Goal: Task Accomplishment & Management: Use online tool/utility

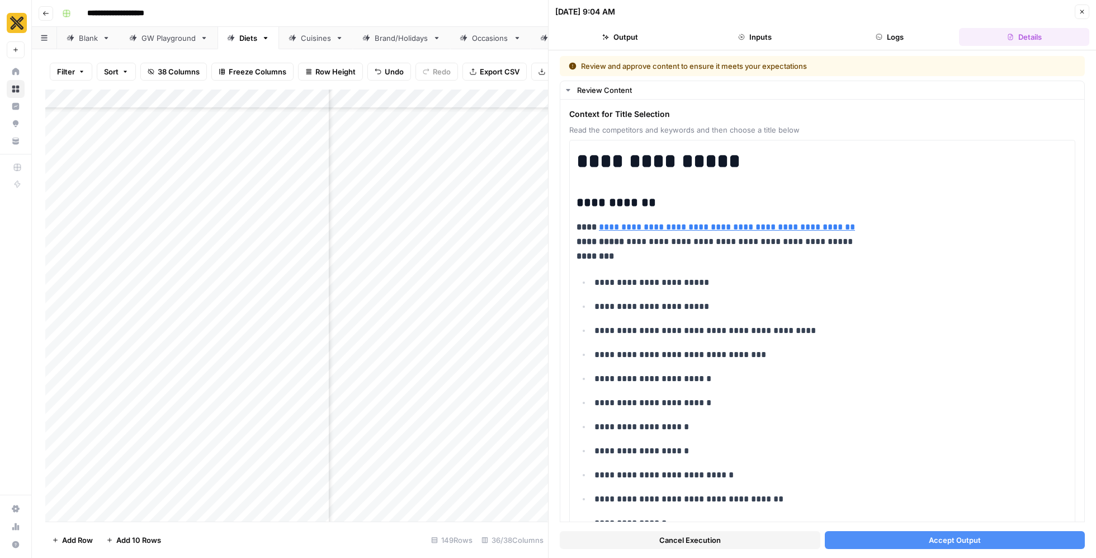
scroll to position [2402, 0]
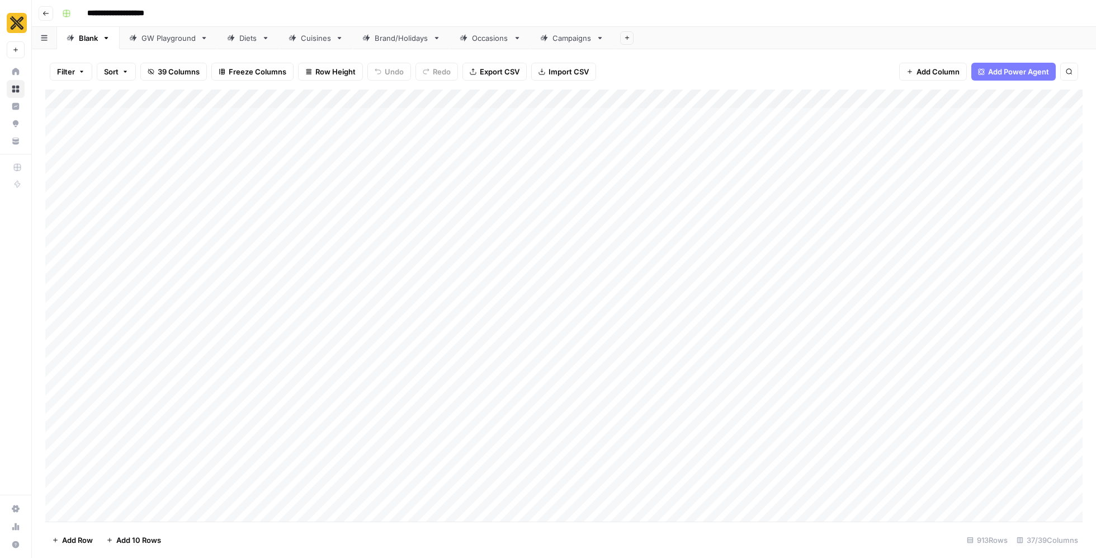
click at [313, 45] on link "Cuisines" at bounding box center [316, 38] width 74 height 22
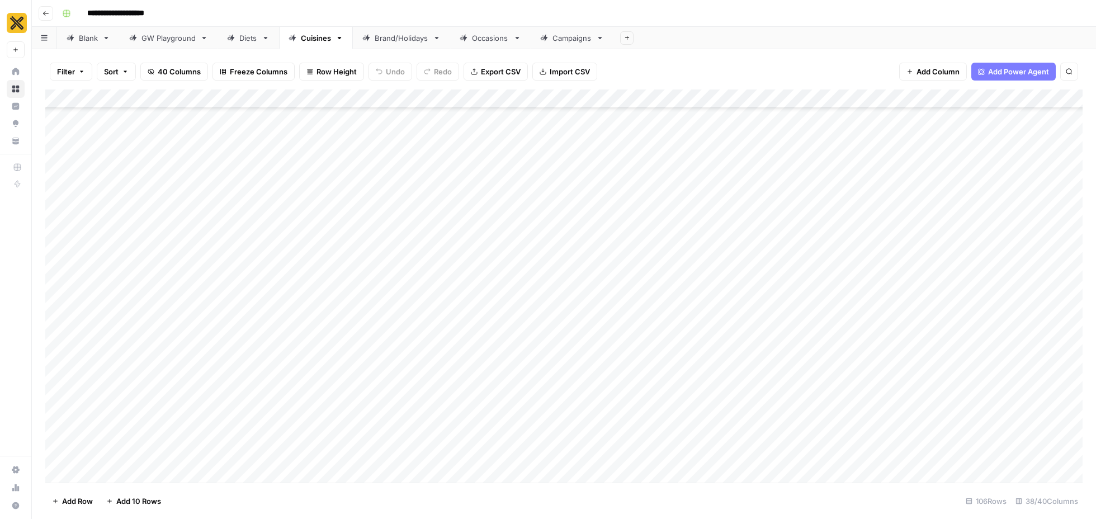
scroll to position [2618, 0]
click at [251, 446] on div "Add Column" at bounding box center [564, 286] width 1038 height 393
click at [599, 444] on div "Add Column" at bounding box center [564, 286] width 1038 height 393
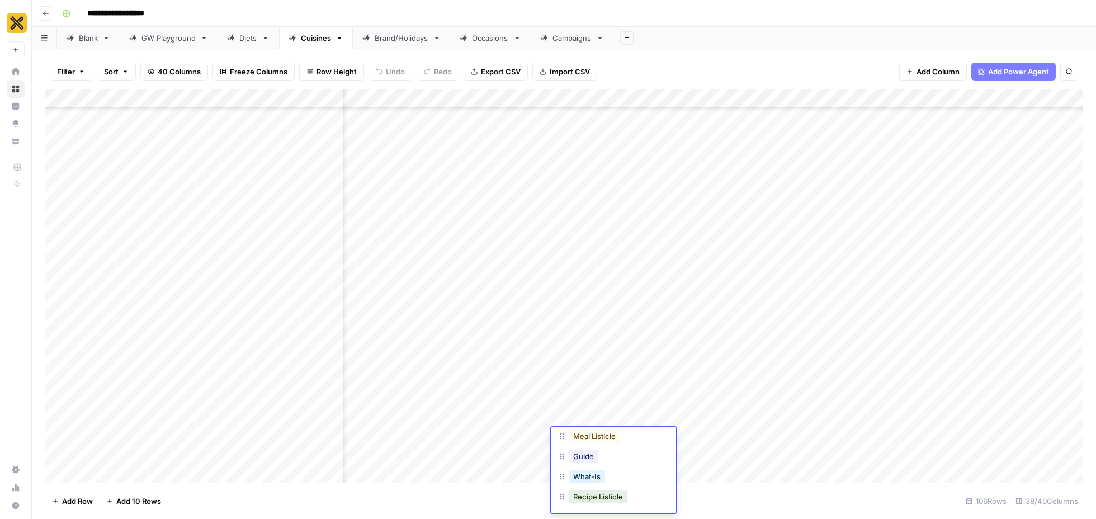
scroll to position [47, 0]
click at [525, 416] on div "Add Column" at bounding box center [564, 286] width 1038 height 393
click at [679, 374] on div "Add Column" at bounding box center [564, 286] width 1038 height 393
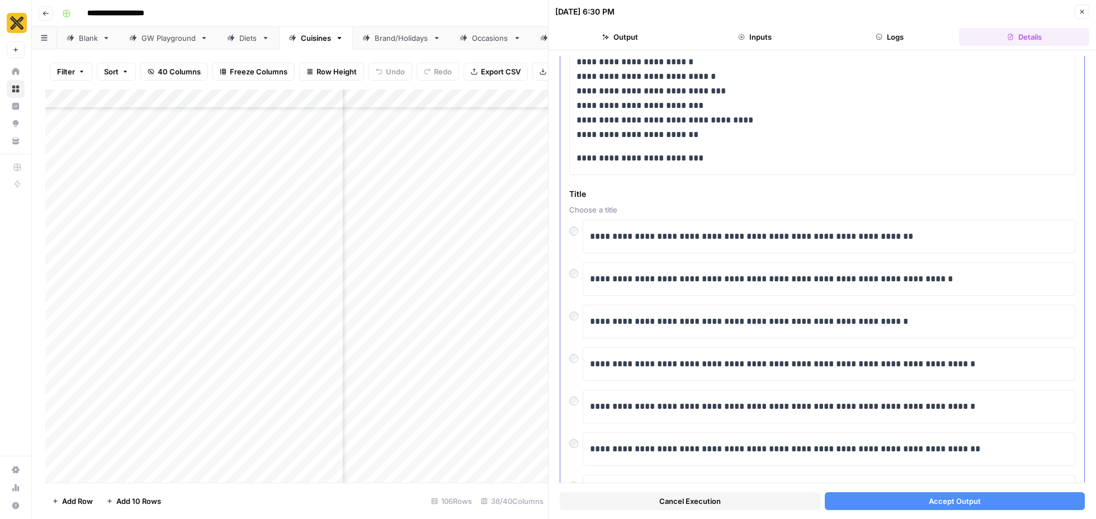
scroll to position [2082, 0]
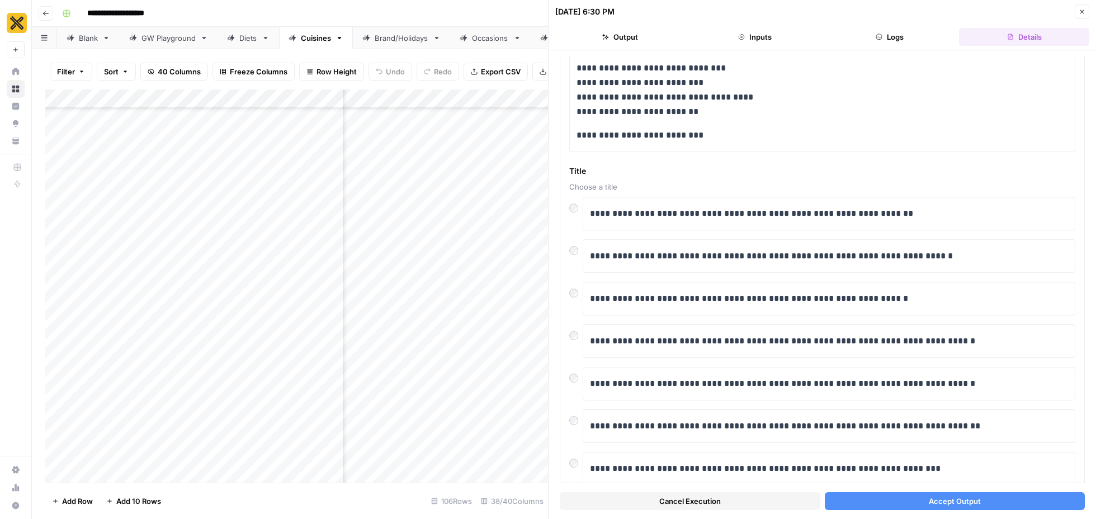
click at [1082, 13] on icon "button" at bounding box center [1082, 11] width 7 height 7
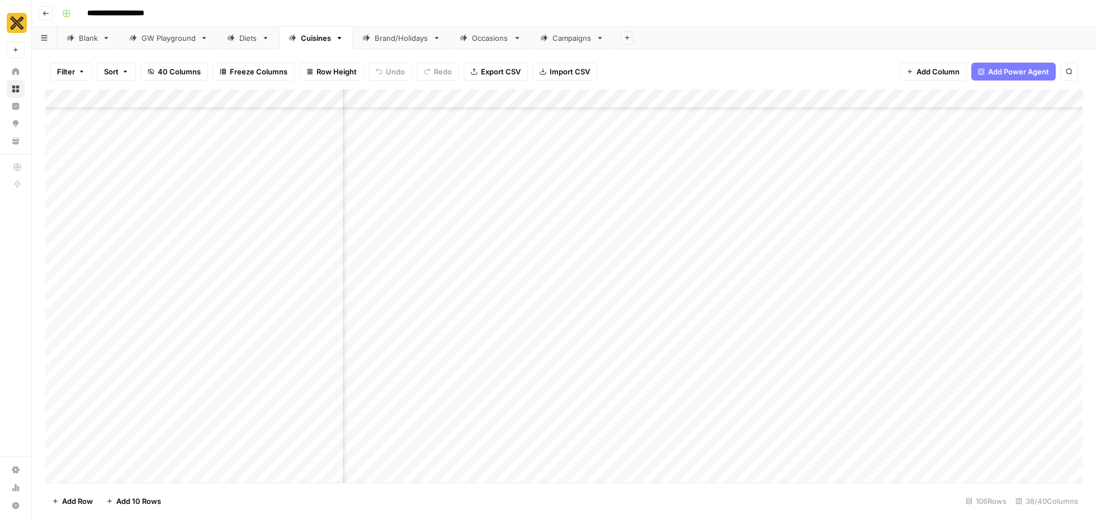
scroll to position [2649, 1701]
click at [624, 412] on div "Add Column" at bounding box center [564, 286] width 1038 height 393
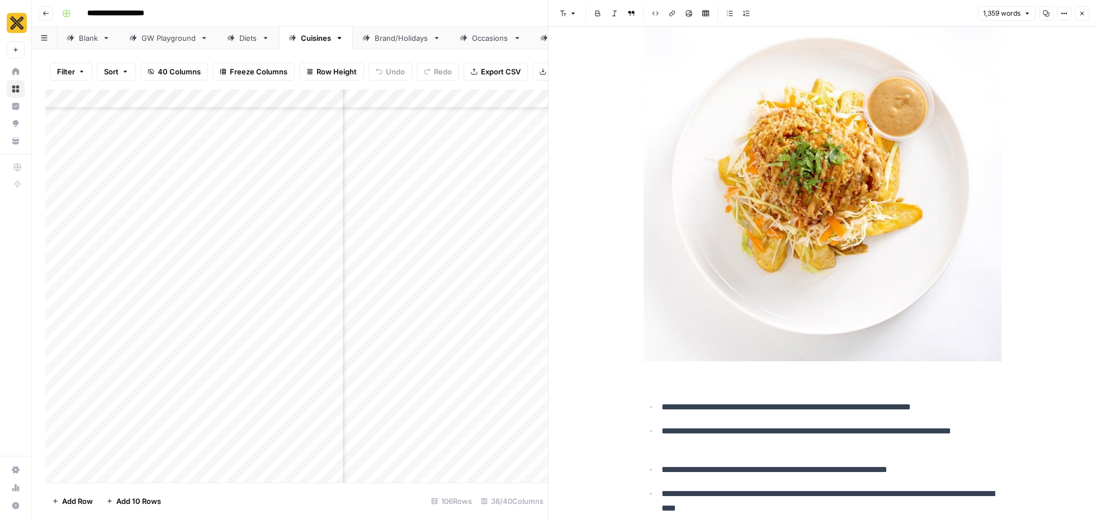
scroll to position [1858, 0]
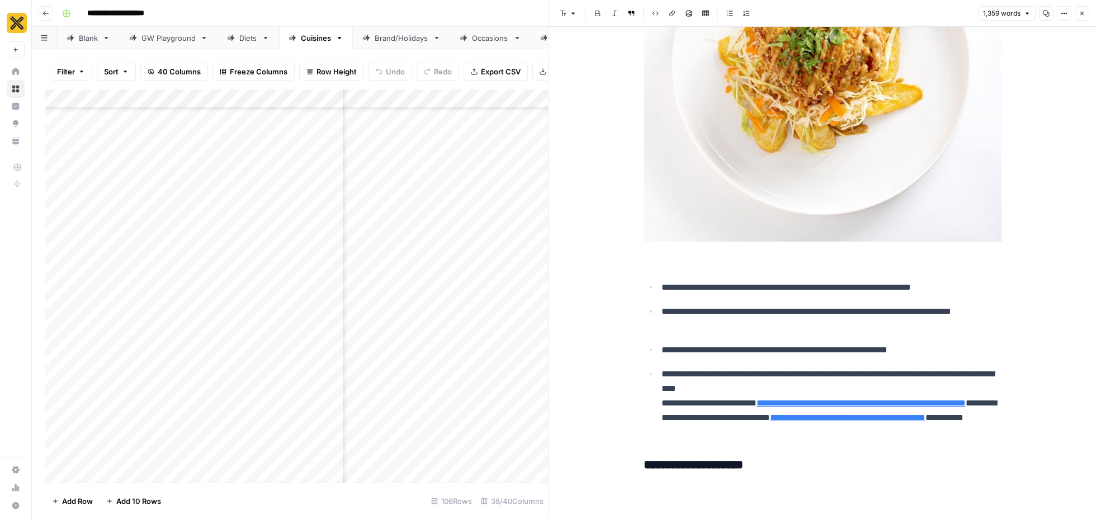
click at [1084, 16] on icon "button" at bounding box center [1082, 13] width 7 height 7
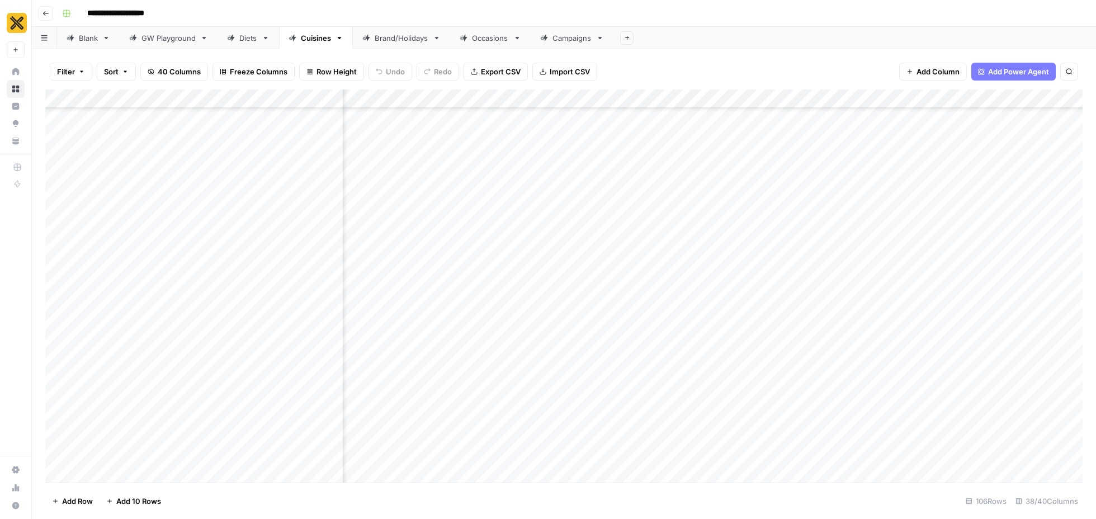
scroll to position [2650, 2406]
click at [691, 404] on div "Add Column" at bounding box center [564, 286] width 1038 height 393
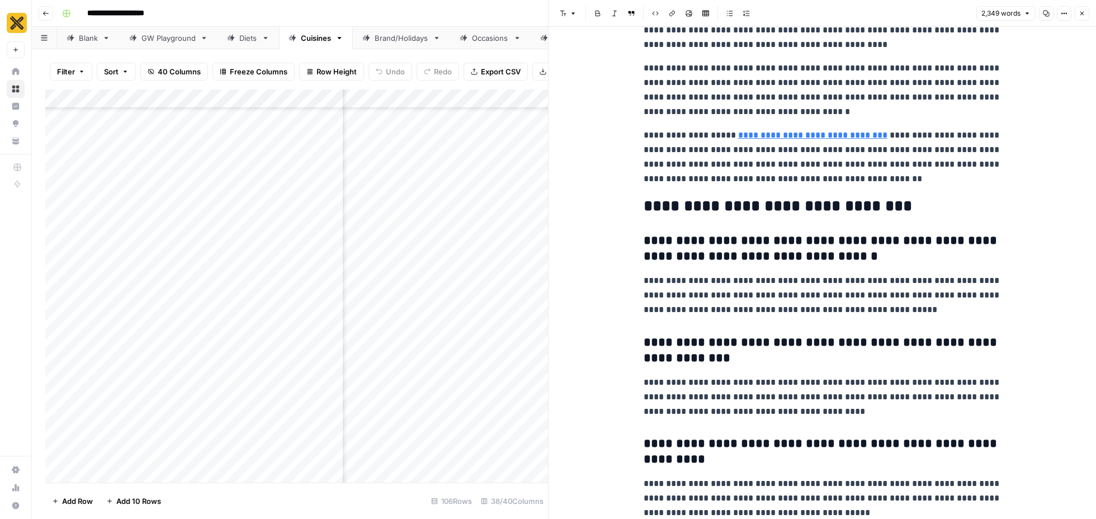
scroll to position [4812, 0]
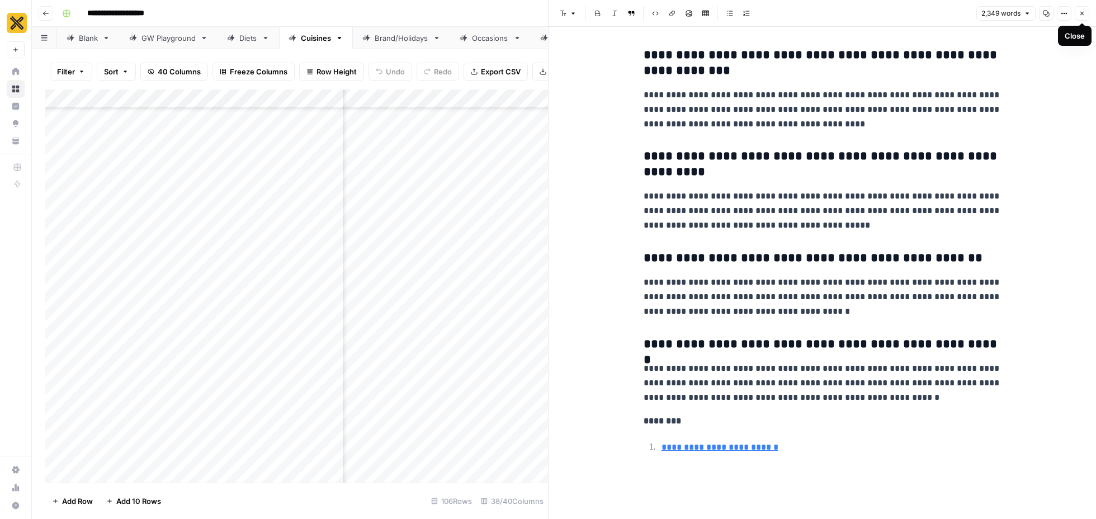
click at [1084, 12] on icon "button" at bounding box center [1083, 14] width 4 height 4
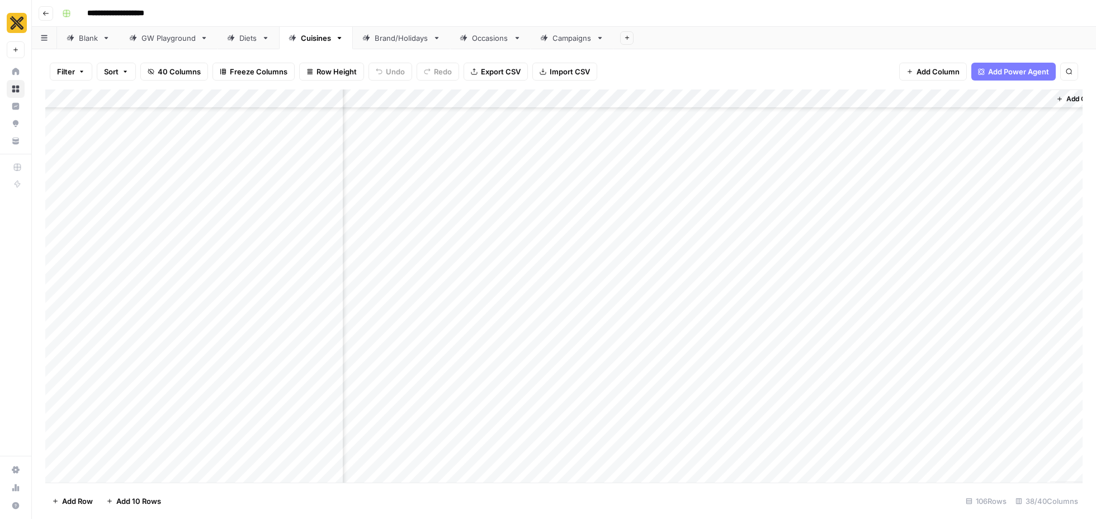
scroll to position [2650, 2771]
click at [608, 406] on div "Add Column" at bounding box center [564, 286] width 1038 height 393
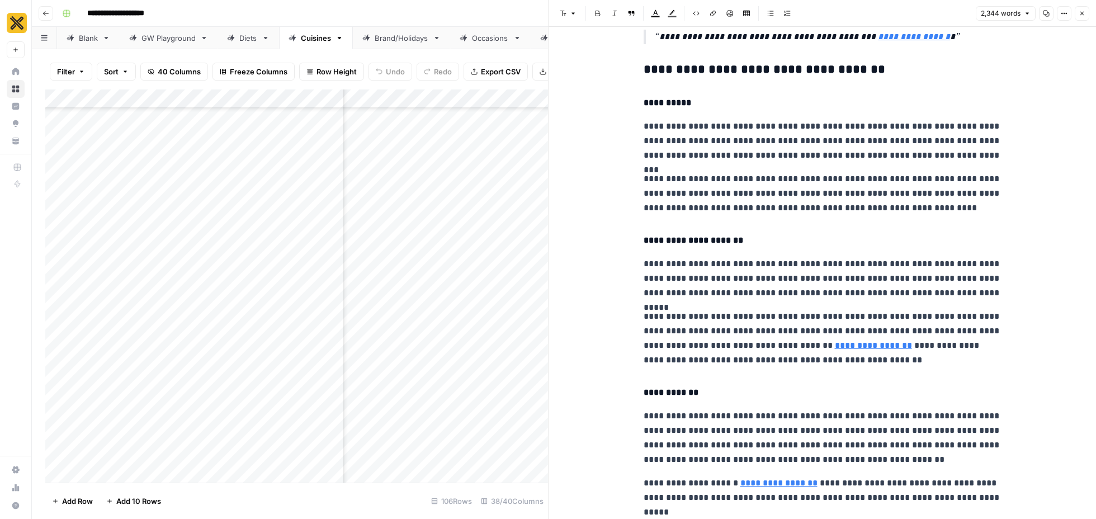
scroll to position [4346, 0]
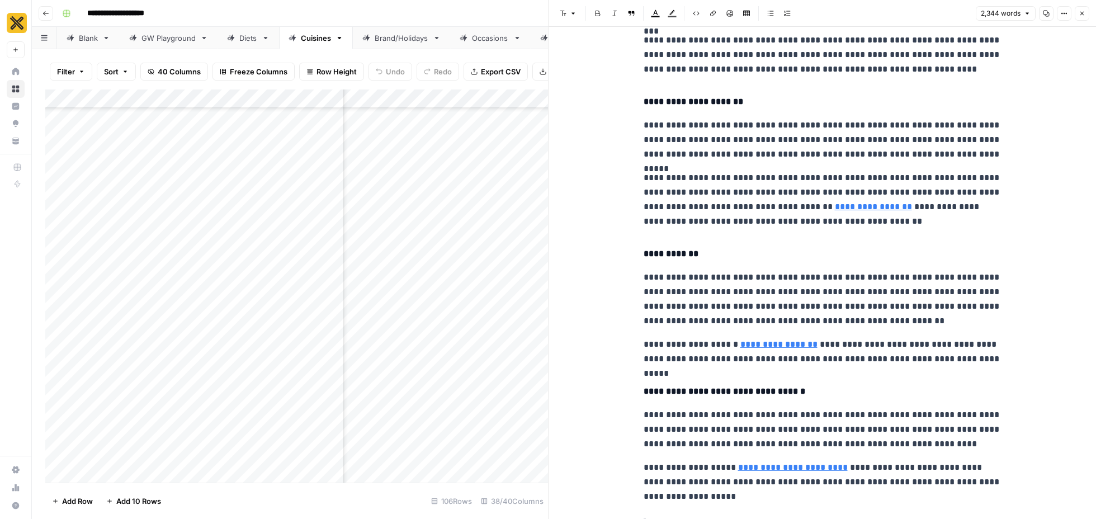
click at [1086, 16] on button "Close" at bounding box center [1082, 13] width 15 height 15
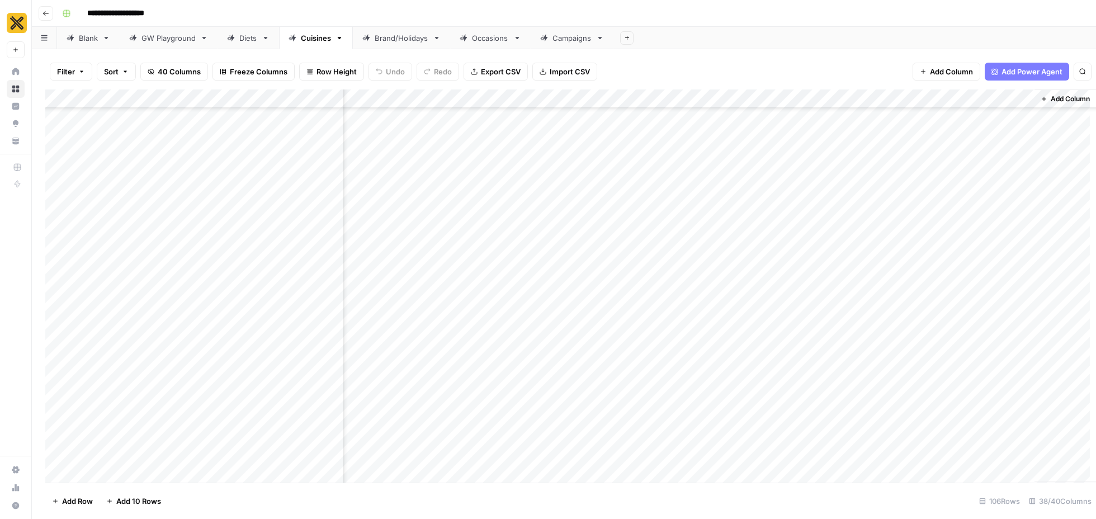
scroll to position [2650, 2758]
click at [721, 402] on div "Add Column" at bounding box center [564, 286] width 1038 height 393
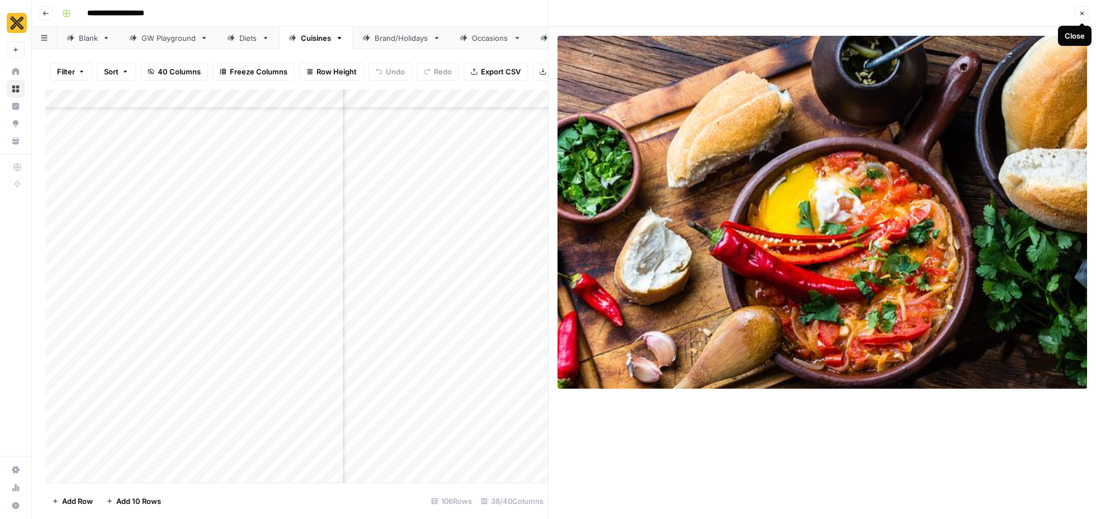
click at [1082, 16] on icon "button" at bounding box center [1082, 13] width 7 height 7
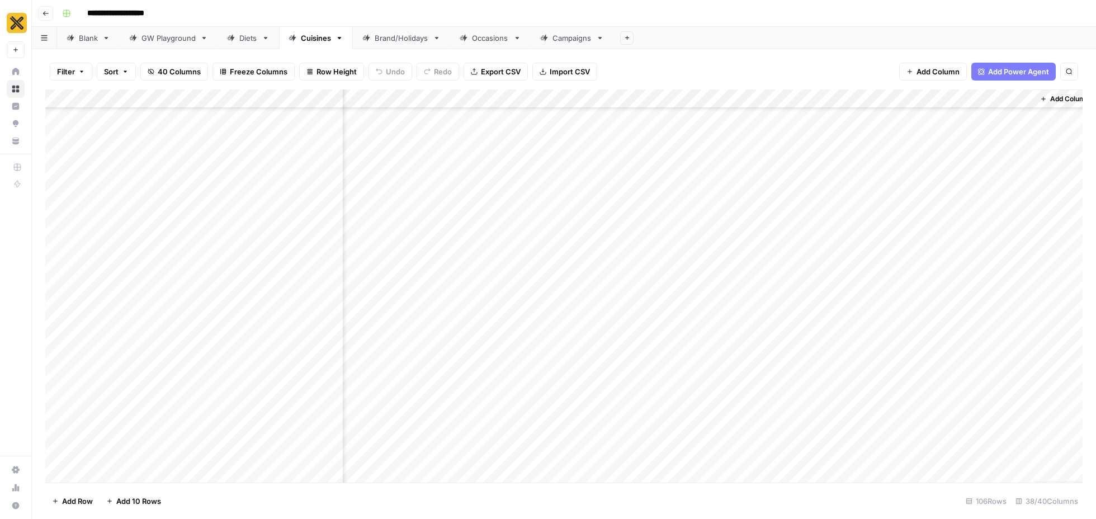
scroll to position [2650, 2771]
click at [848, 233] on div "Add Column" at bounding box center [564, 286] width 1038 height 393
click at [843, 231] on div "Add Column" at bounding box center [564, 286] width 1038 height 393
click at [843, 231] on input "**********" at bounding box center [912, 233] width 179 height 13
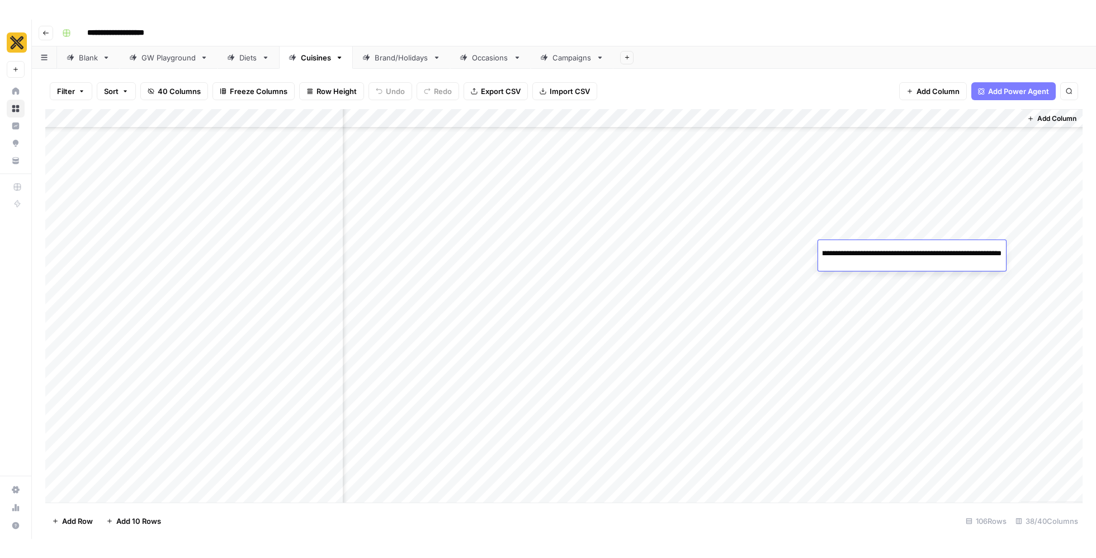
scroll to position [2727, 2771]
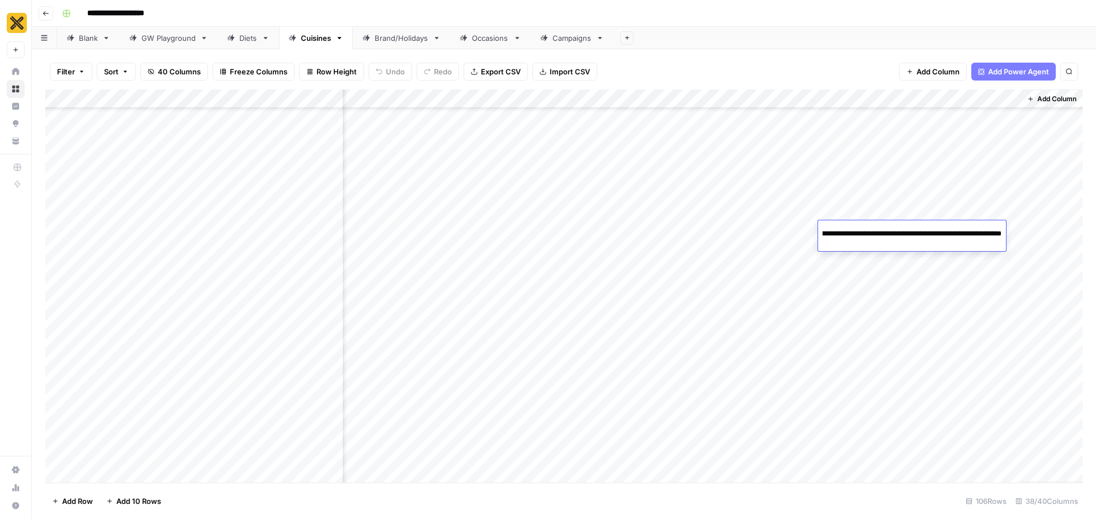
click at [910, 155] on div "Add Column" at bounding box center [564, 286] width 1038 height 393
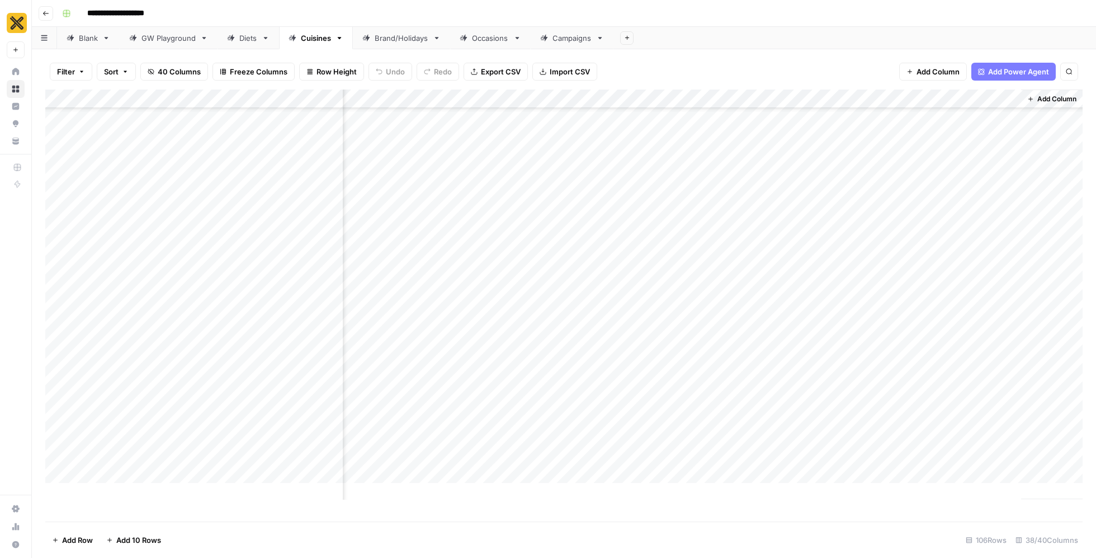
scroll to position [2688, 2771]
